Goal: Task Accomplishment & Management: Complete application form

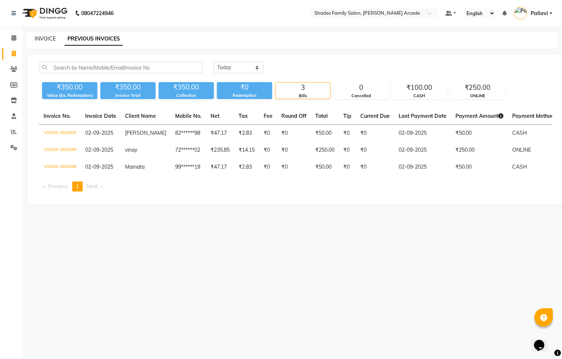
click at [40, 40] on link "INVOICE" at bounding box center [45, 38] width 21 height 7
select select "service"
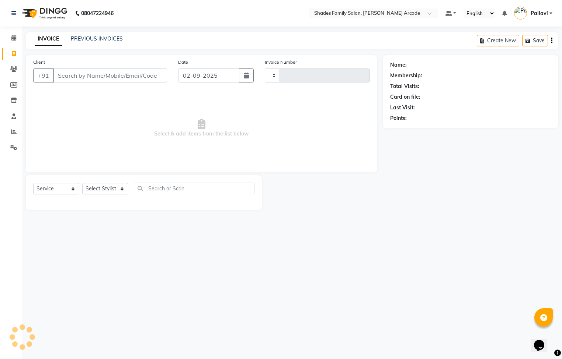
type input "2601"
select select "5538"
click at [9, 36] on span at bounding box center [13, 38] width 13 height 8
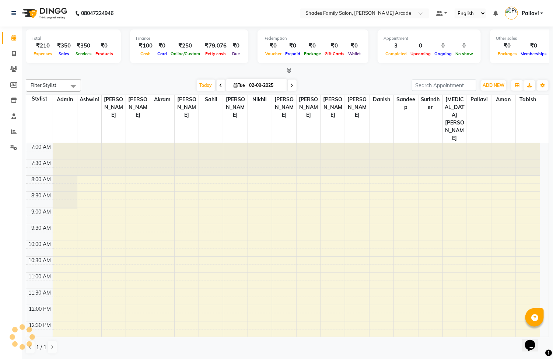
scroll to position [233, 0]
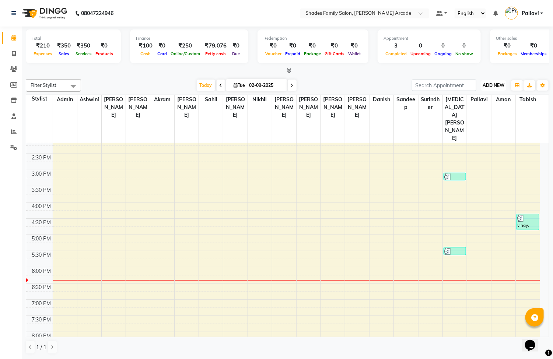
click at [496, 86] on span "ADD NEW" at bounding box center [494, 86] width 22 height 6
click at [459, 113] on link "Add Invoice" at bounding box center [477, 109] width 58 height 10
select select "service"
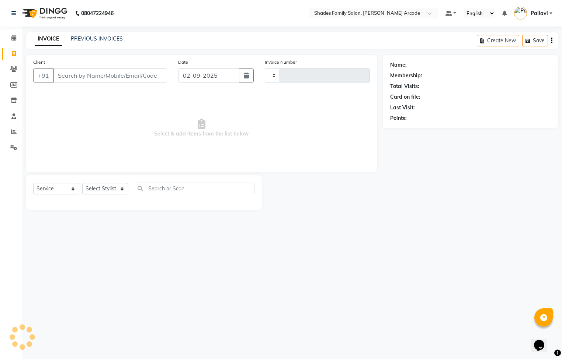
type input "2601"
select select "5538"
click at [10, 53] on span at bounding box center [13, 54] width 13 height 8
select select "5538"
select select "service"
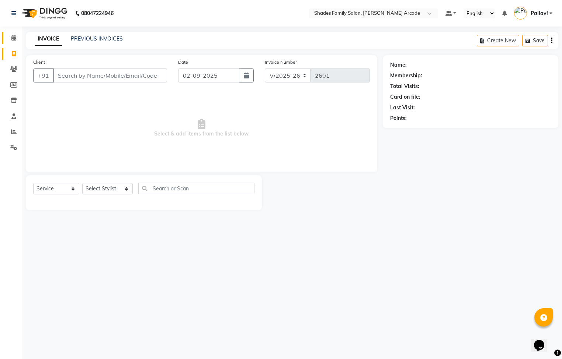
click at [13, 33] on link "Calendar" at bounding box center [11, 38] width 18 height 12
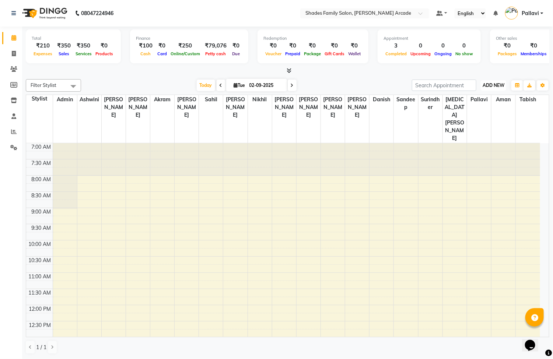
click at [499, 86] on span "ADD NEW" at bounding box center [494, 86] width 22 height 6
click at [484, 119] on link "Add Expense" at bounding box center [477, 119] width 58 height 10
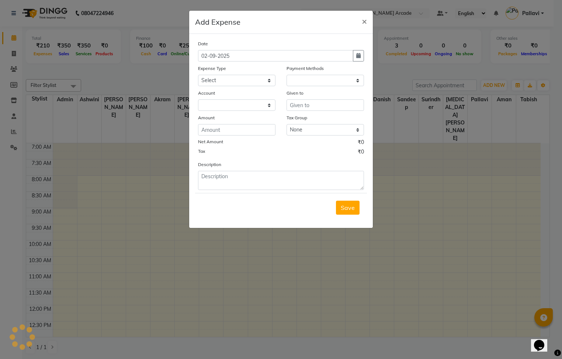
select select "1"
select select "4472"
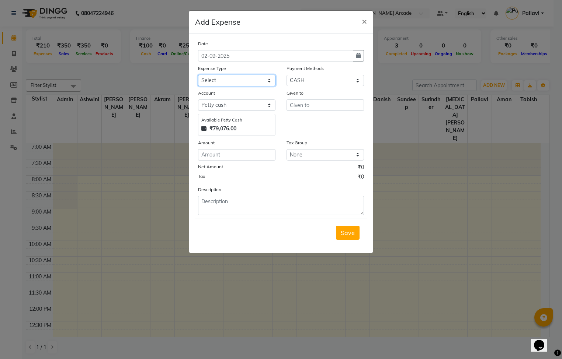
click at [218, 80] on select "Select Advance Salary Auto Bank charges Cash transfer to bank Client Client Sna…" at bounding box center [236, 80] width 77 height 11
click at [264, 79] on select "Select Advance Salary Auto Bank charges Cash transfer to bank Client Client Sna…" at bounding box center [236, 80] width 77 height 11
click at [244, 79] on select "Select Advance Salary Auto Bank charges Cash transfer to bank Client Client Sna…" at bounding box center [236, 80] width 77 height 11
select select "19769"
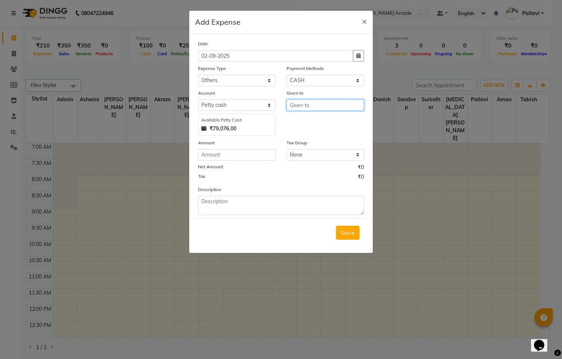
click at [298, 107] on input "text" at bounding box center [324, 105] width 77 height 11
click at [296, 121] on span "P" at bounding box center [298, 120] width 4 height 7
type input "Pallavi"
click at [215, 155] on input "number" at bounding box center [236, 154] width 77 height 11
type input "550"
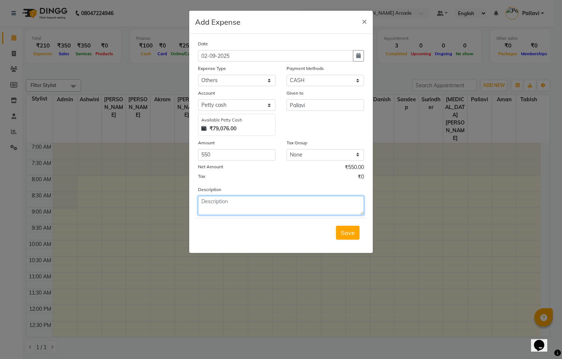
click at [205, 203] on textarea at bounding box center [281, 205] width 166 height 19
type textarea "parcel"
click at [343, 234] on span "Save" at bounding box center [348, 232] width 14 height 7
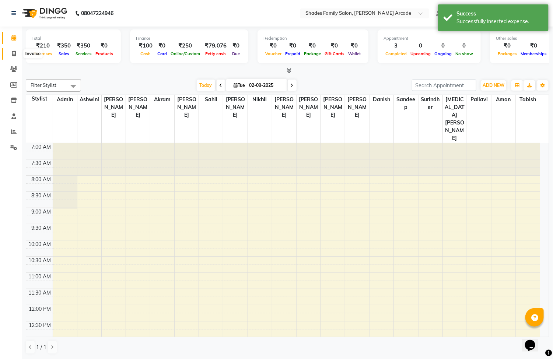
click at [10, 51] on span at bounding box center [13, 54] width 13 height 8
select select "5538"
select select "service"
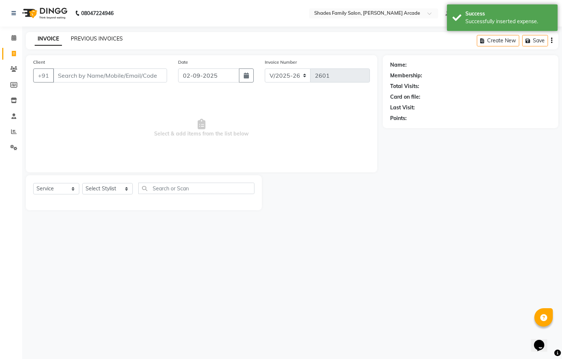
click at [108, 38] on link "PREVIOUS INVOICES" at bounding box center [97, 38] width 52 height 7
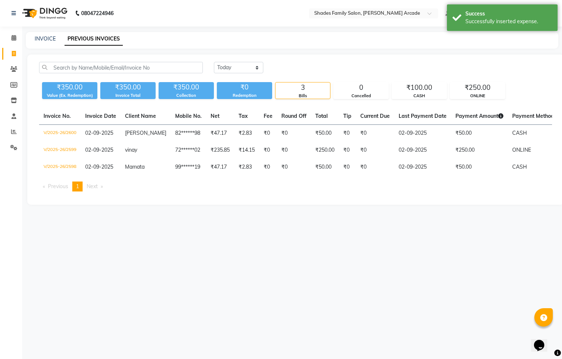
click at [13, 48] on link "Invoice" at bounding box center [11, 54] width 18 height 12
select select "5538"
select select "service"
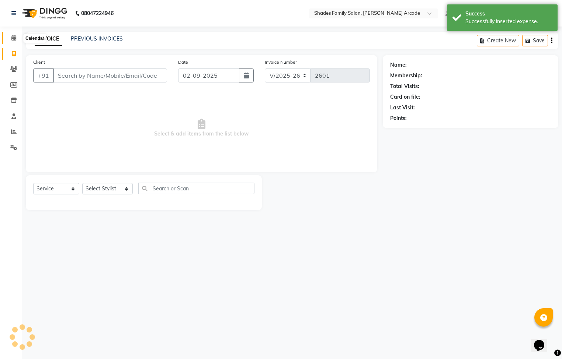
click at [17, 37] on span at bounding box center [13, 38] width 13 height 8
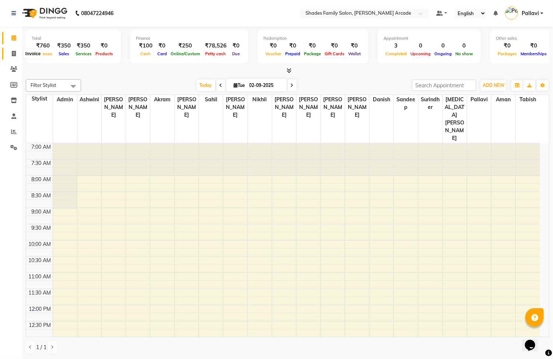
click at [8, 53] on span at bounding box center [13, 54] width 13 height 8
select select "service"
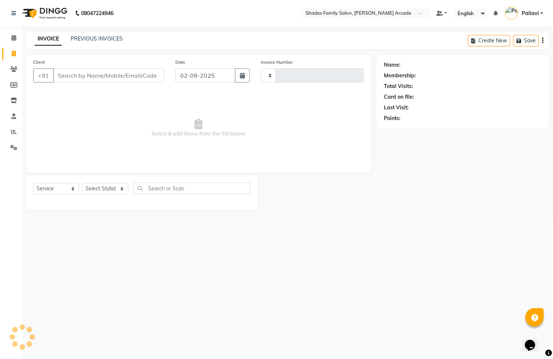
type input "2601"
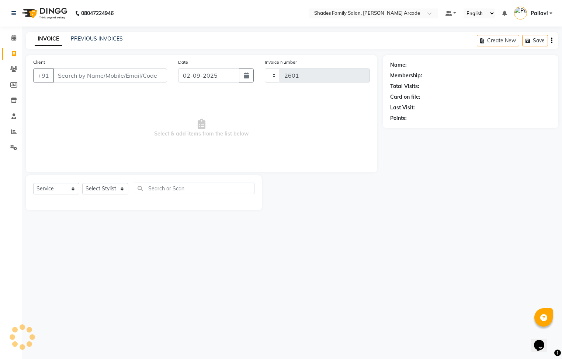
select select "5538"
click at [90, 38] on link "PREVIOUS INVOICES" at bounding box center [97, 38] width 52 height 7
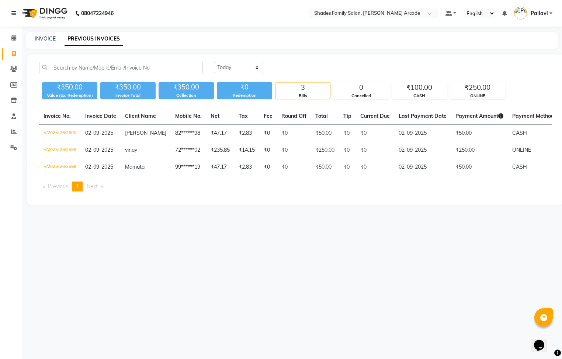
click at [55, 40] on div "INVOICE PREVIOUS INVOICES" at bounding box center [288, 39] width 524 height 8
click at [45, 36] on link "INVOICE" at bounding box center [45, 38] width 21 height 7
select select "5538"
select select "service"
